Goal: Task Accomplishment & Management: Complete application form

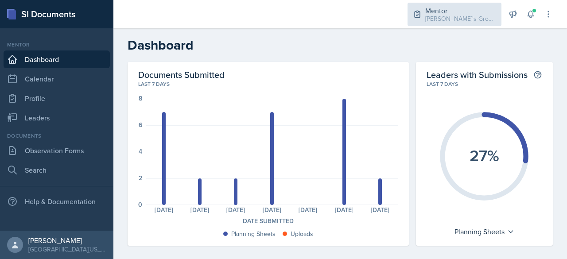
click at [460, 4] on div "Mentor [PERSON_NAME]'s Groups / Fall 2025" at bounding box center [454, 14] width 94 height 23
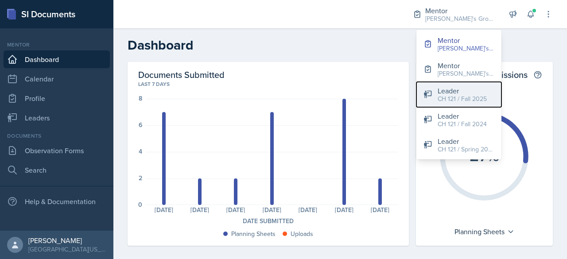
click at [459, 97] on div "CH 121 / Fall 2025" at bounding box center [462, 98] width 49 height 9
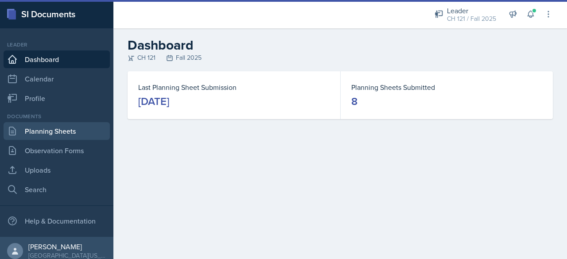
click at [67, 126] on link "Planning Sheets" at bounding box center [57, 131] width 106 height 18
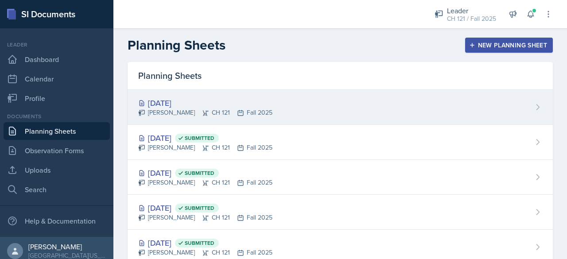
click at [306, 96] on div "[DATE] [PERSON_NAME] CH 121 Fall 2025" at bounding box center [340, 107] width 425 height 35
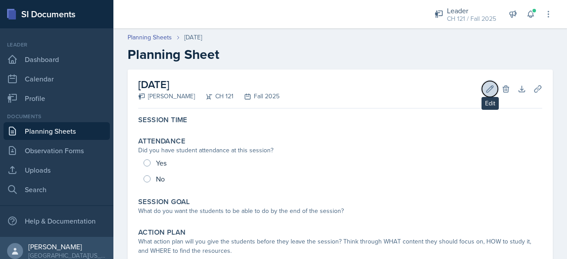
click at [485, 91] on icon at bounding box center [489, 89] width 9 height 9
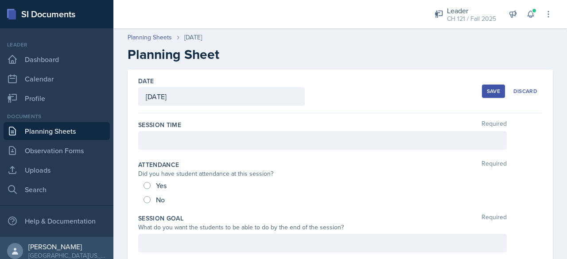
click at [259, 91] on div "[DATE]" at bounding box center [221, 96] width 167 height 19
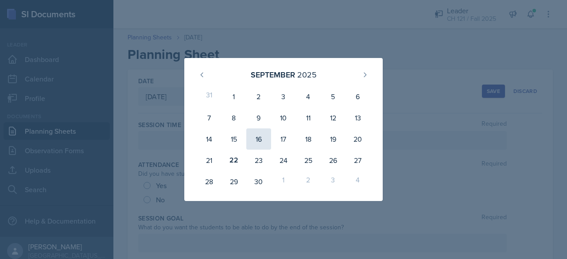
click at [256, 140] on div "16" at bounding box center [258, 138] width 25 height 21
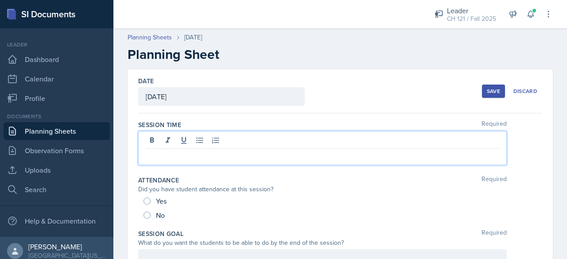
click at [233, 145] on div at bounding box center [322, 148] width 368 height 34
click at [225, 100] on div "[DATE]" at bounding box center [221, 96] width 167 height 19
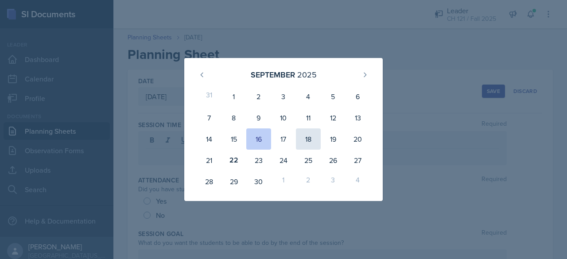
click at [306, 132] on div "18" at bounding box center [308, 138] width 25 height 21
type input "[DATE]"
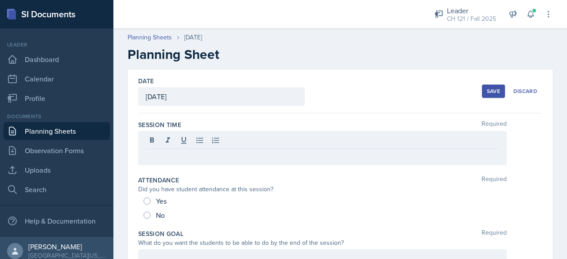
click at [256, 155] on p at bounding box center [322, 156] width 353 height 11
click at [159, 208] on div "No" at bounding box center [154, 215] width 23 height 14
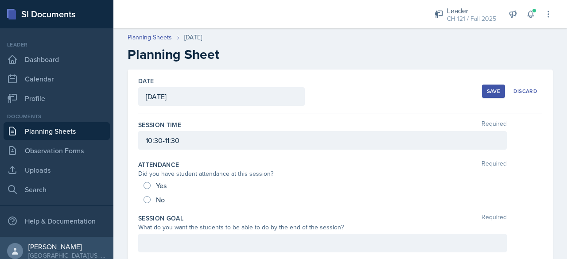
click at [154, 188] on div "Yes" at bounding box center [155, 185] width 25 height 14
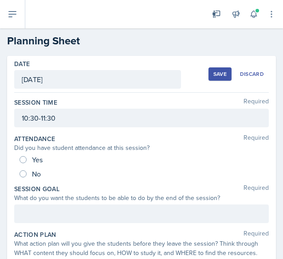
click at [42, 159] on span "Yes" at bounding box center [37, 159] width 11 height 9
click at [27, 159] on input "Yes" at bounding box center [22, 159] width 7 height 7
radio input "true"
click at [70, 212] on div at bounding box center [141, 213] width 254 height 19
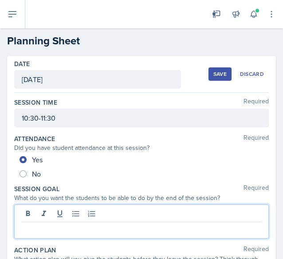
click at [66, 230] on p at bounding box center [141, 229] width 239 height 11
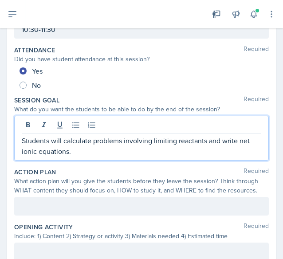
click at [67, 205] on p at bounding box center [141, 206] width 239 height 11
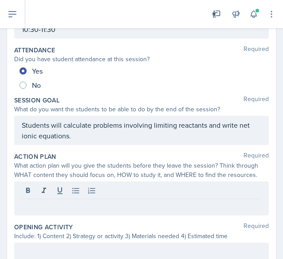
click at [127, 201] on p at bounding box center [141, 206] width 239 height 11
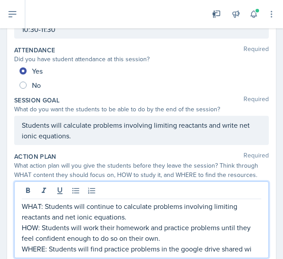
scroll to position [95, 0]
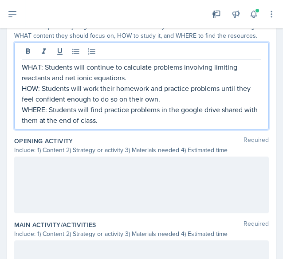
click at [46, 172] on div at bounding box center [141, 184] width 254 height 57
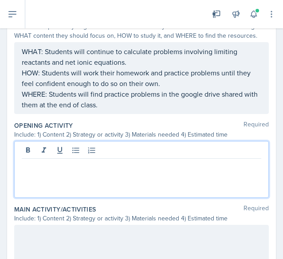
scroll to position [243, 0]
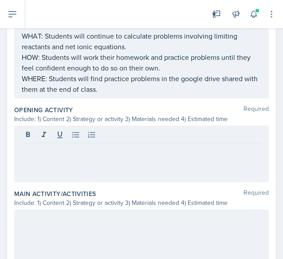
click at [45, 152] on p at bounding box center [141, 150] width 239 height 11
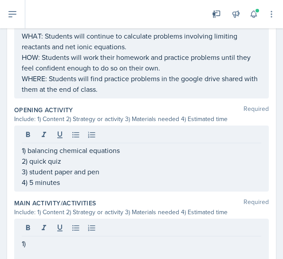
click at [69, 242] on p "1)" at bounding box center [141, 243] width 239 height 11
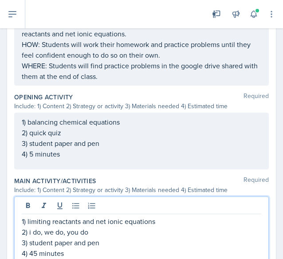
scroll to position [383, 0]
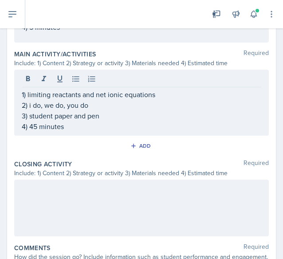
click at [68, 194] on div at bounding box center [141, 207] width 254 height 57
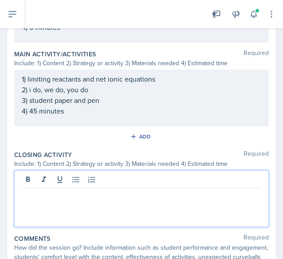
scroll to position [398, 0]
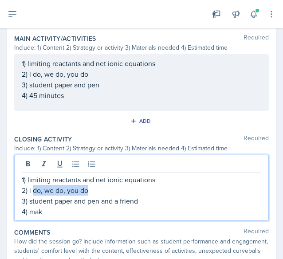
drag, startPoint x: 101, startPoint y: 189, endPoint x: 32, endPoint y: 189, distance: 69.5
click at [32, 189] on p "2) i do, we do, you do" at bounding box center [141, 190] width 239 height 11
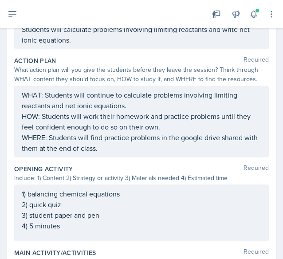
scroll to position [221, 0]
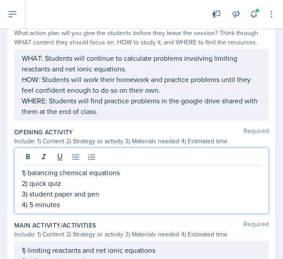
click at [36, 199] on p "4) 5 minutes" at bounding box center [141, 204] width 239 height 11
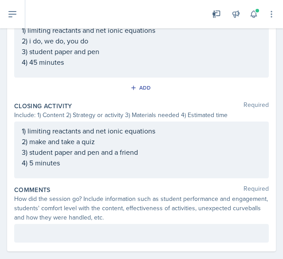
scroll to position [452, 0]
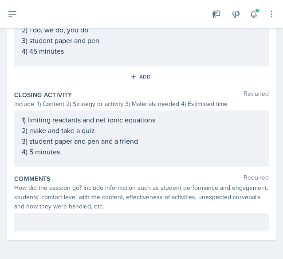
click at [37, 223] on p at bounding box center [141, 222] width 239 height 11
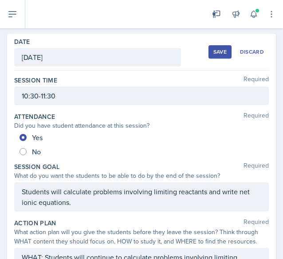
scroll to position [0, 0]
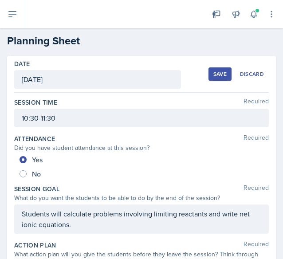
click at [208, 66] on div "Save Discard" at bounding box center [238, 74] width 60 height 20
click at [213, 71] on div "Save" at bounding box center [219, 73] width 13 height 7
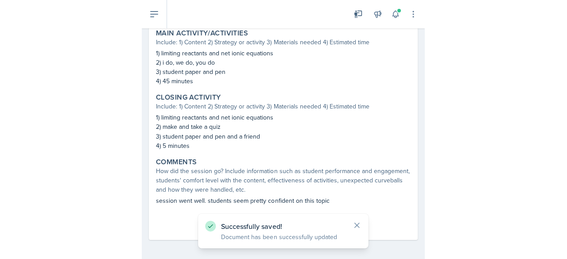
scroll to position [361, 0]
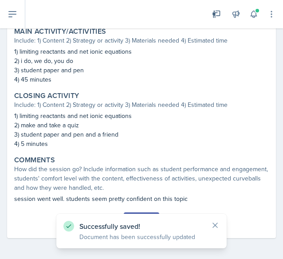
click at [219, 225] on div "Successfully saved! Document has been successfully updated" at bounding box center [141, 230] width 170 height 35
click at [217, 225] on icon at bounding box center [214, 225] width 9 height 9
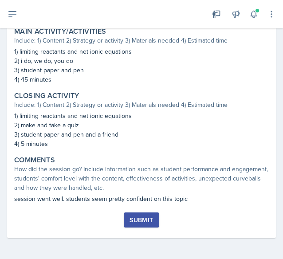
drag, startPoint x: 143, startPoint y: 219, endPoint x: 145, endPoint y: 203, distance: 16.0
click at [144, 217] on div "Submit" at bounding box center [140, 219] width 23 height 7
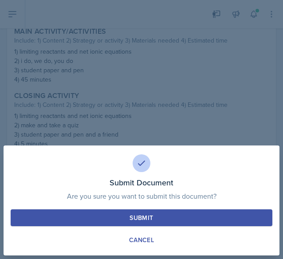
click at [128, 223] on button "Submit" at bounding box center [141, 217] width 261 height 17
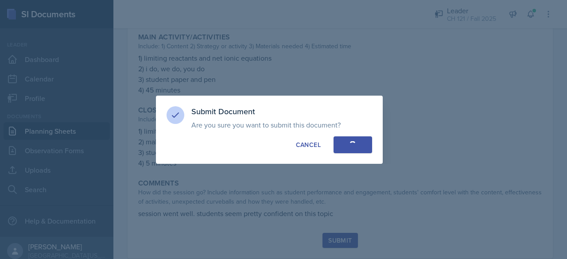
radio input "true"
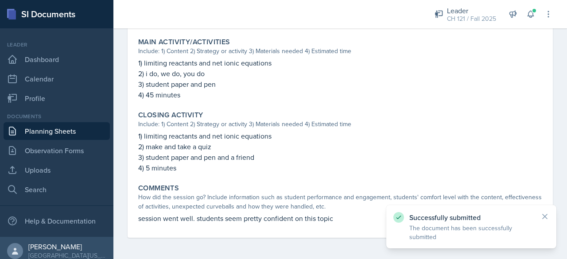
scroll to position [356, 0]
click at [59, 135] on link "Planning Sheets" at bounding box center [57, 131] width 106 height 18
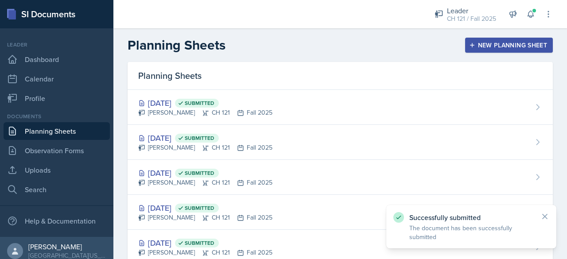
click at [473, 40] on button "New Planning Sheet" at bounding box center [509, 45] width 88 height 15
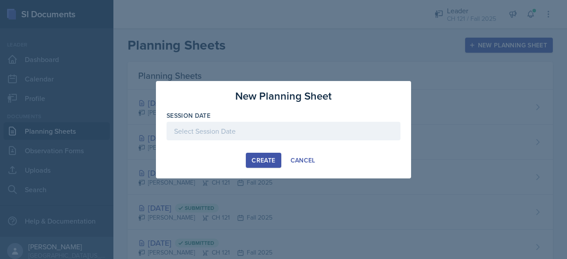
click at [264, 129] on div at bounding box center [284, 131] width 234 height 19
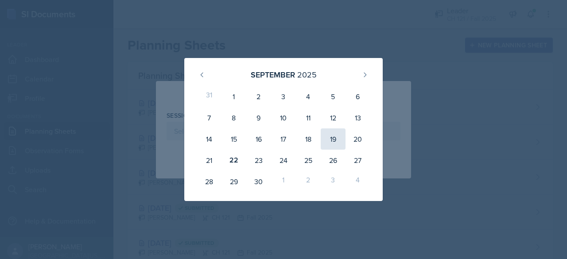
click at [336, 142] on div "19" at bounding box center [333, 138] width 25 height 21
type input "[DATE]"
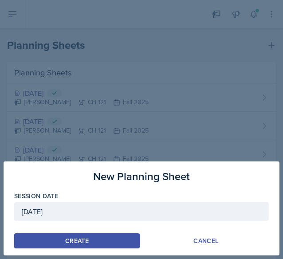
click at [83, 242] on div "Create" at bounding box center [76, 240] width 23 height 7
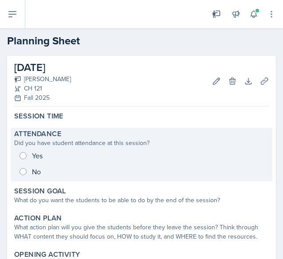
click at [34, 158] on div "Yes No" at bounding box center [141, 163] width 254 height 32
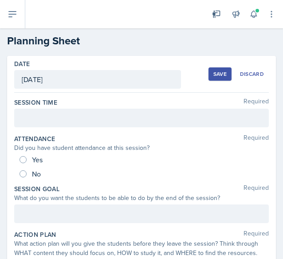
click at [39, 165] on div "Yes" at bounding box center [31, 159] width 25 height 14
click at [57, 114] on div at bounding box center [141, 118] width 254 height 19
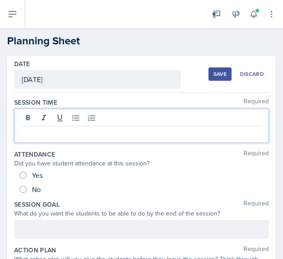
click at [24, 170] on div "Yes" at bounding box center [31, 175] width 25 height 14
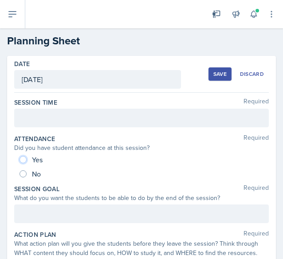
click at [24, 159] on input "Yes" at bounding box center [22, 159] width 7 height 7
radio input "true"
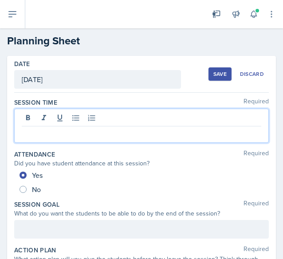
click at [34, 122] on div at bounding box center [141, 126] width 254 height 34
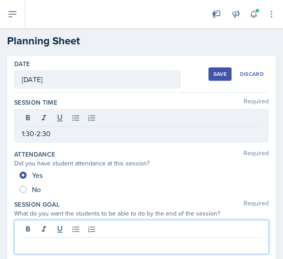
scroll to position [170, 0]
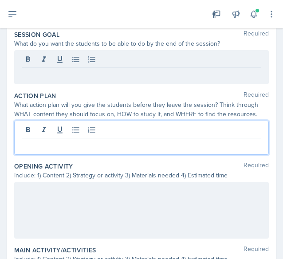
click at [87, 70] on p at bounding box center [141, 75] width 239 height 11
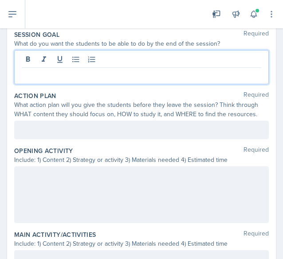
click at [30, 73] on p at bounding box center [141, 75] width 239 height 11
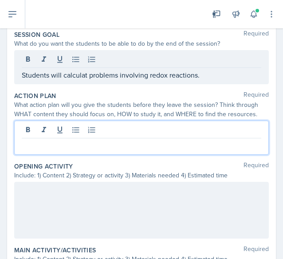
click at [119, 124] on div at bounding box center [141, 137] width 254 height 34
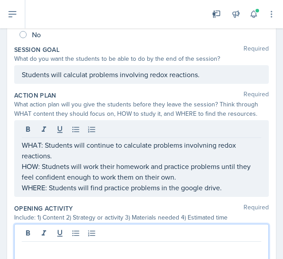
click at [101, 233] on div at bounding box center [141, 252] width 254 height 57
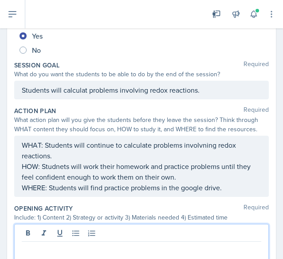
click at [97, 244] on p at bounding box center [141, 248] width 239 height 11
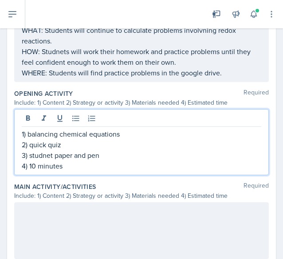
scroll to position [239, 0]
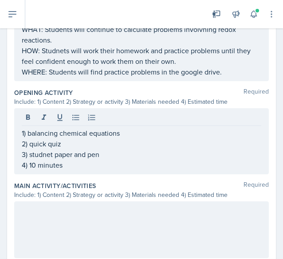
click at [93, 215] on div at bounding box center [141, 229] width 254 height 57
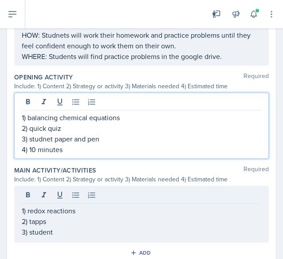
click at [49, 133] on p "3) studnet paper and pen" at bounding box center [141, 138] width 239 height 11
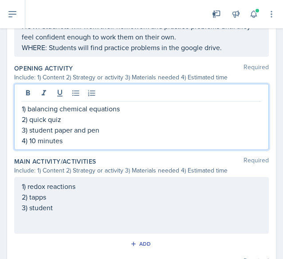
click at [58, 206] on div "1) redox reactions 2) tapps 3) student" at bounding box center [141, 197] width 239 height 32
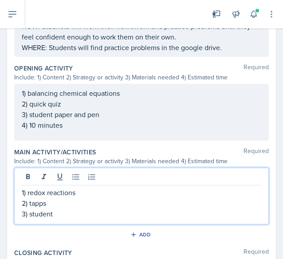
scroll to position [255, 0]
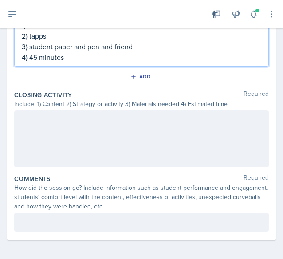
click at [120, 116] on div at bounding box center [141, 138] width 254 height 57
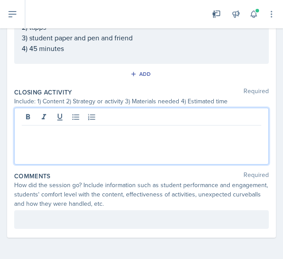
scroll to position [422, 0]
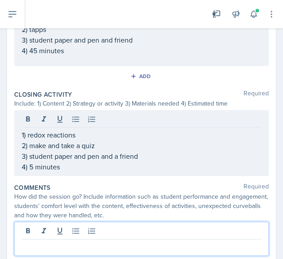
click at [94, 224] on div at bounding box center [141, 238] width 254 height 34
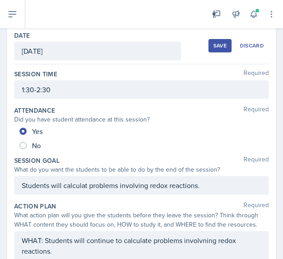
scroll to position [0, 0]
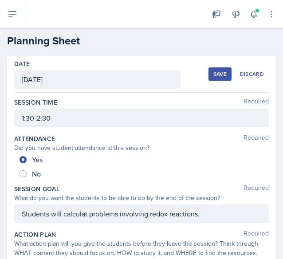
click at [214, 70] on div "Save" at bounding box center [219, 73] width 13 height 7
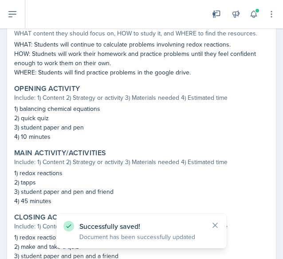
scroll to position [343, 0]
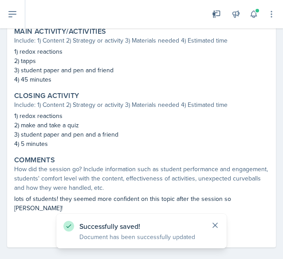
click at [213, 222] on icon at bounding box center [214, 225] width 9 height 9
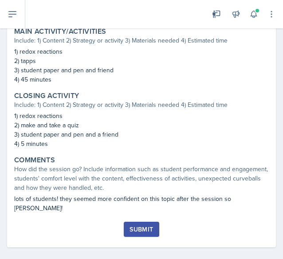
click at [150, 222] on button "Submit" at bounding box center [141, 228] width 35 height 15
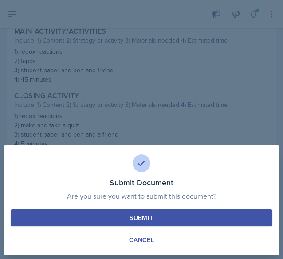
click at [147, 206] on div "Submit Document Are you sure you want to submit this document? This document wi…" at bounding box center [141, 200] width 275 height 110
drag, startPoint x: 139, startPoint y: 221, endPoint x: 136, endPoint y: 207, distance: 14.1
click at [139, 220] on div "Submit" at bounding box center [140, 217] width 23 height 9
radio input "true"
